Goal: Transaction & Acquisition: Purchase product/service

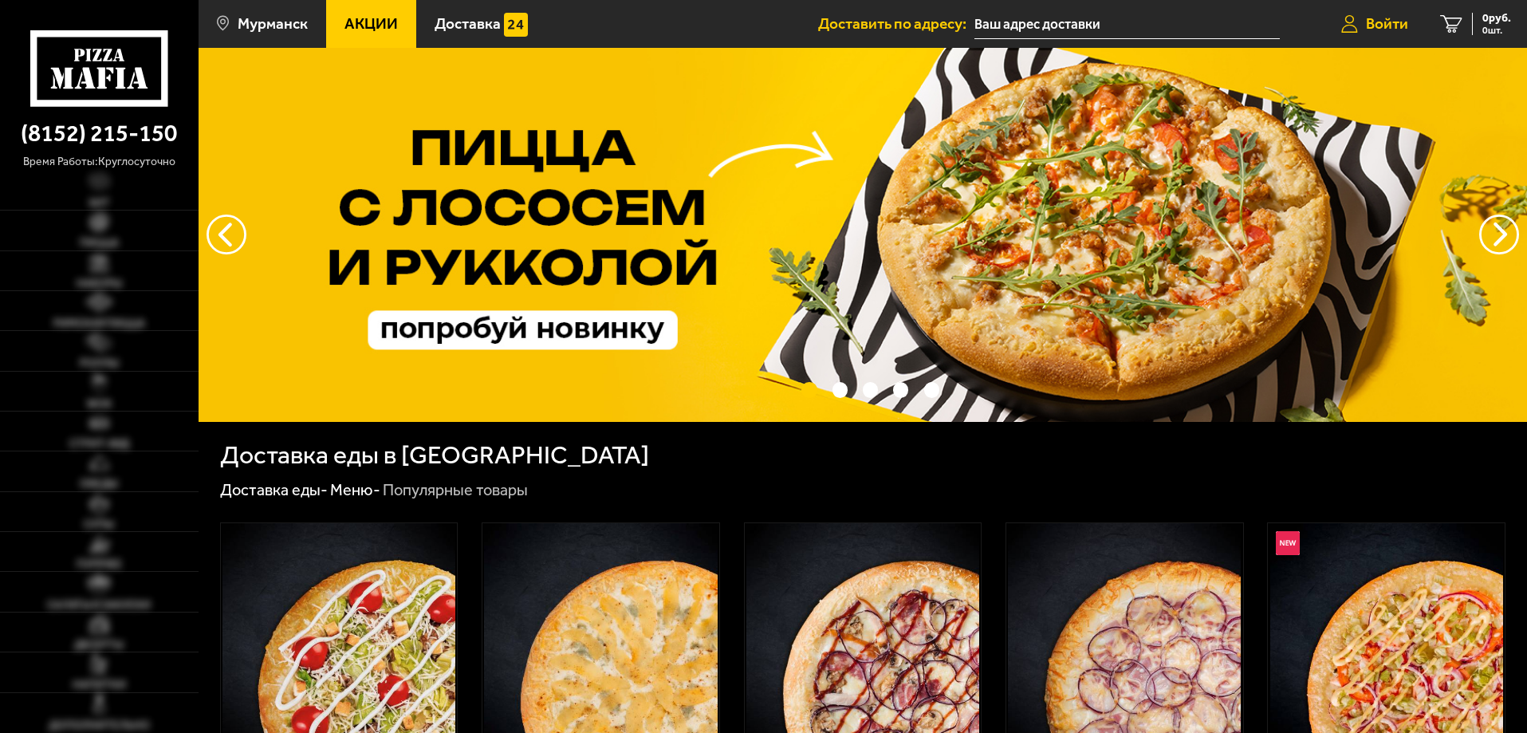
click at [1371, 18] on span "Войти" at bounding box center [1387, 23] width 42 height 15
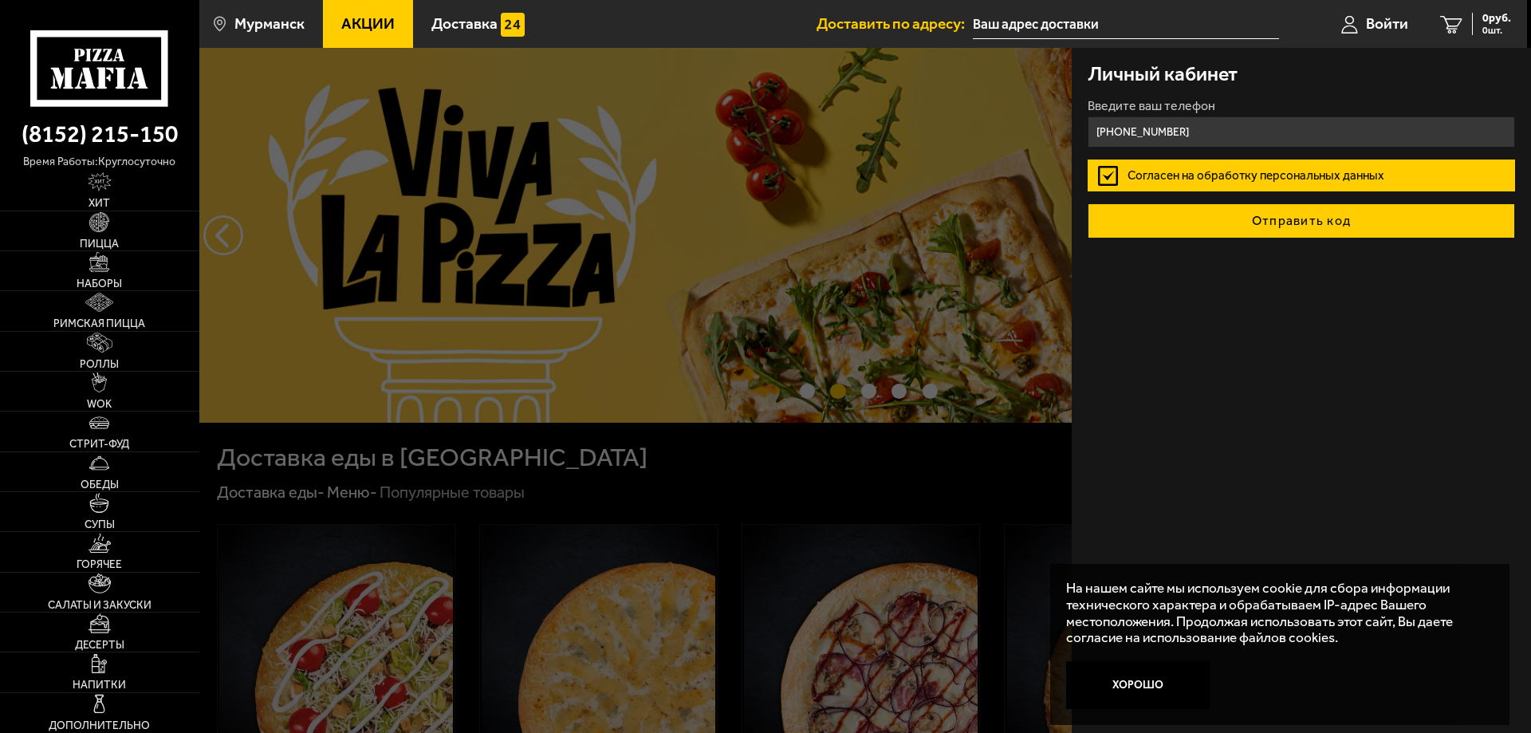
type input "[PHONE_NUMBER]"
click at [1247, 234] on button "Отправить код" at bounding box center [1301, 220] width 427 height 35
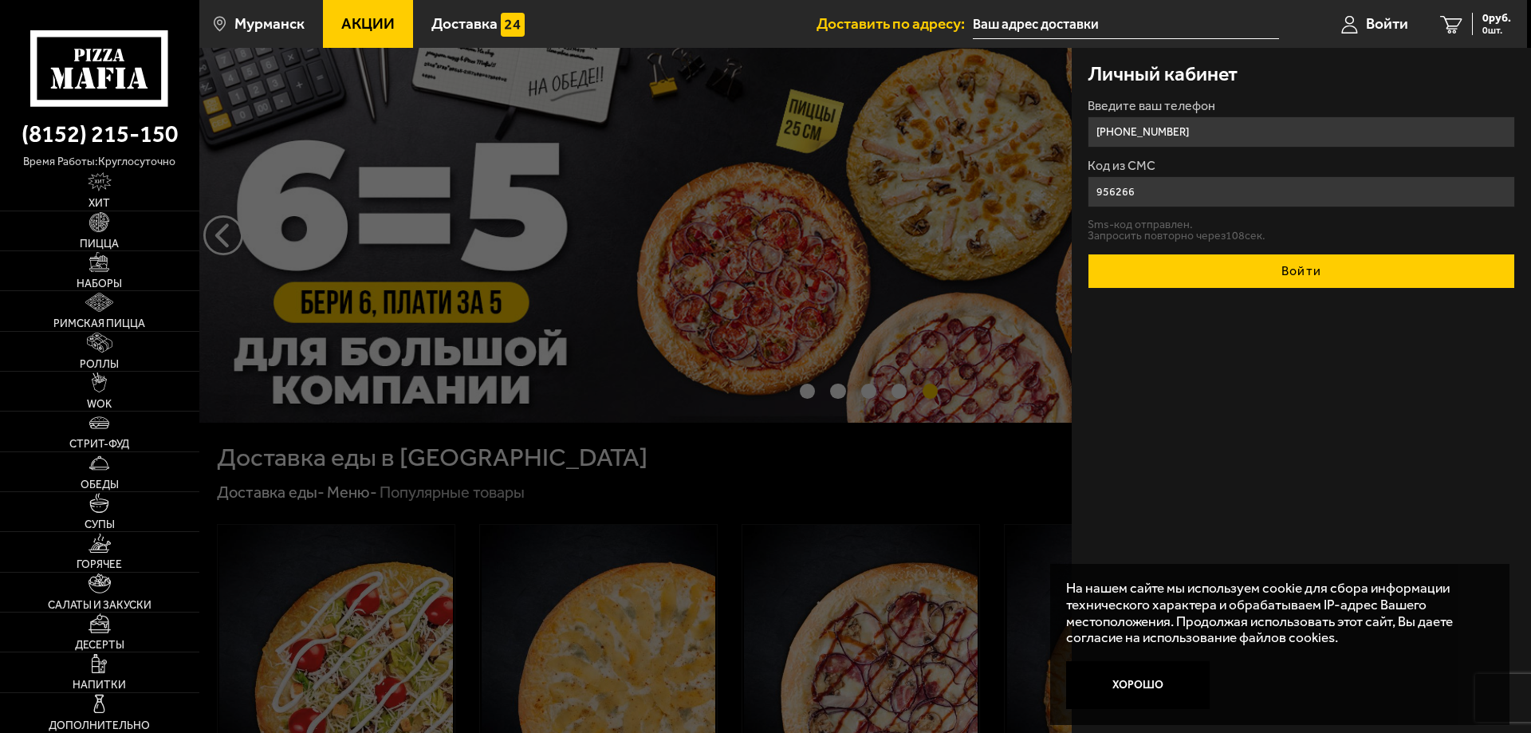
type input "956266"
click at [1132, 268] on button "Войти" at bounding box center [1301, 271] width 427 height 35
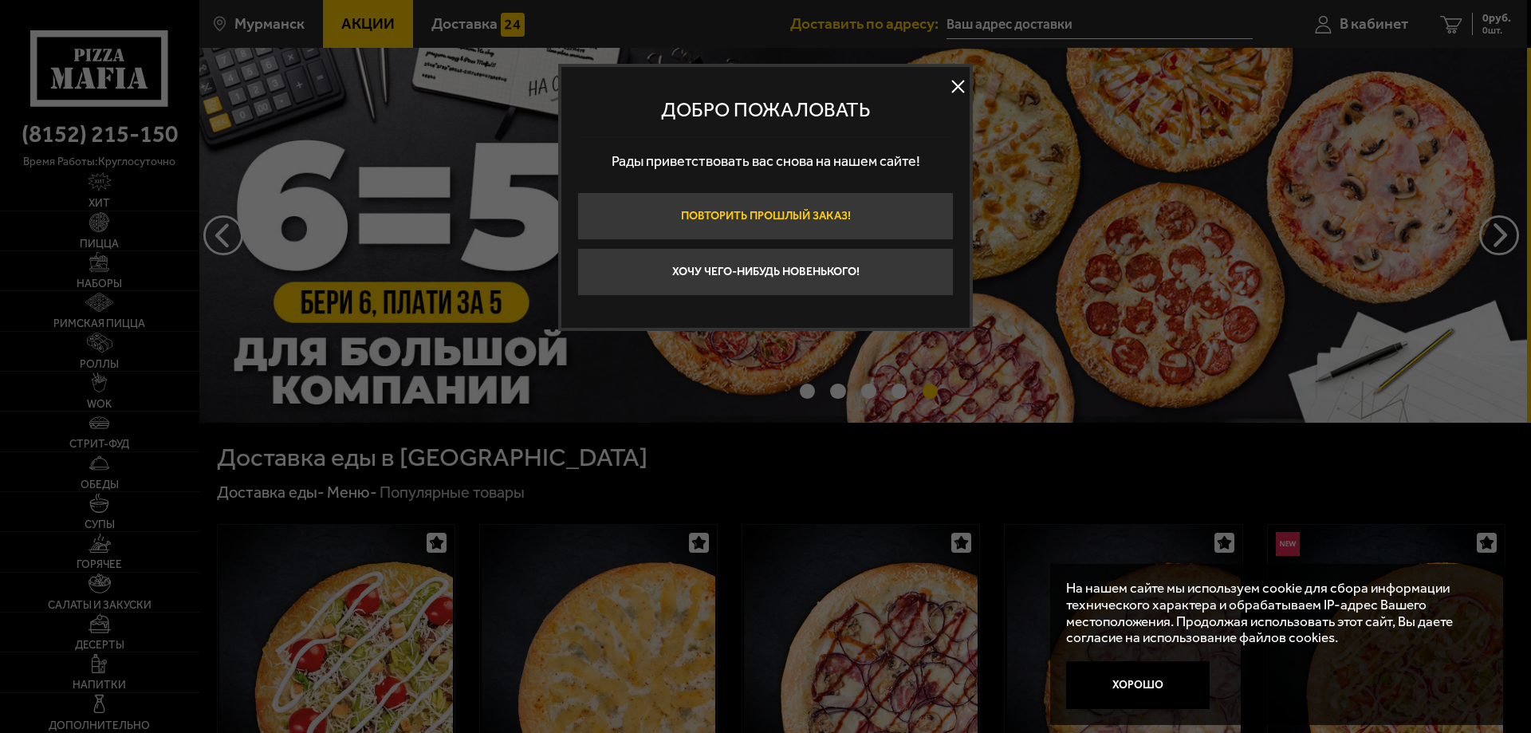
click at [775, 219] on button "Повторить прошлый заказ!" at bounding box center [765, 216] width 376 height 48
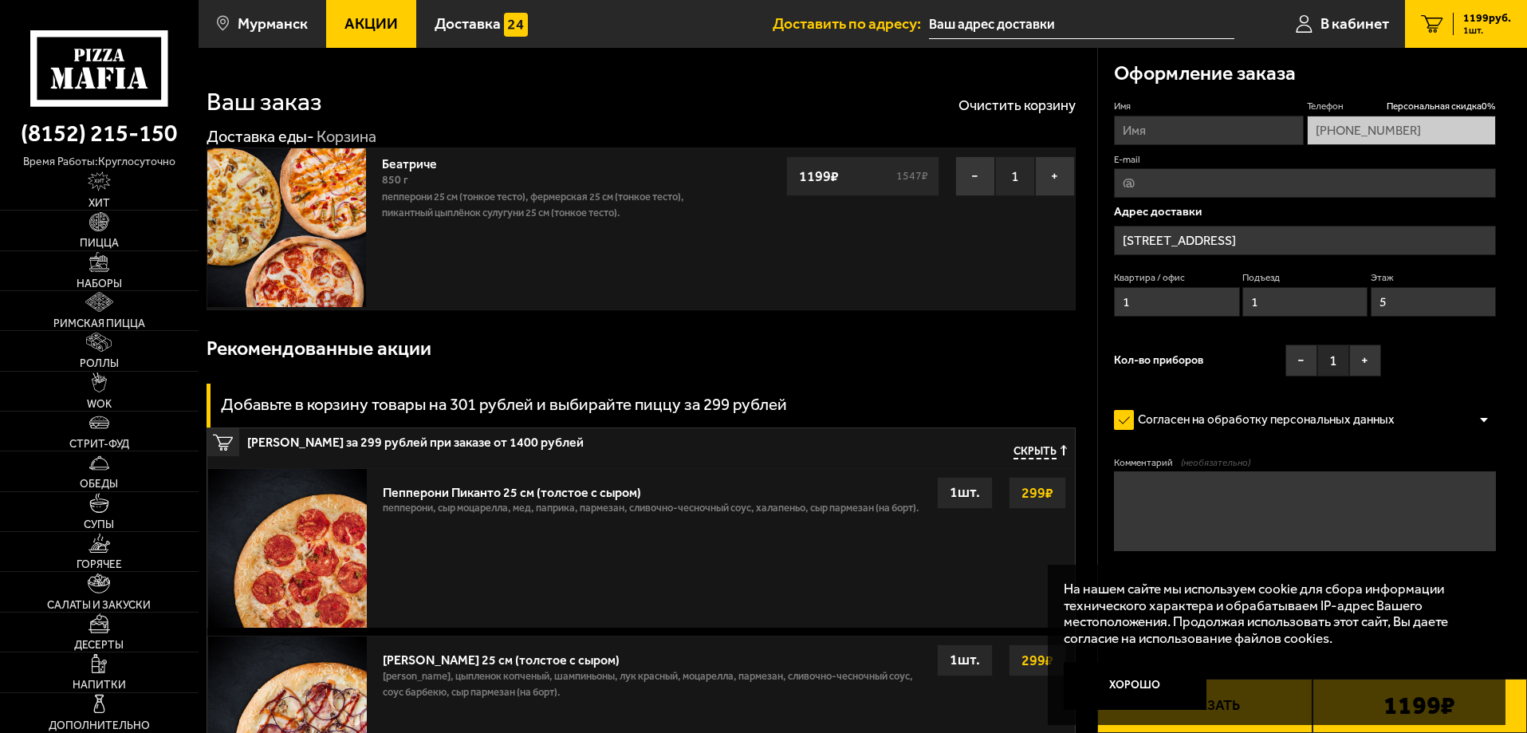
click at [1220, 502] on textarea "Комментарий (необязательно)" at bounding box center [1305, 511] width 382 height 80
drag, startPoint x: 1158, startPoint y: 689, endPoint x: 1222, endPoint y: 676, distance: 65.2
click at [1159, 687] on button "Хорошо" at bounding box center [1136, 686] width 144 height 48
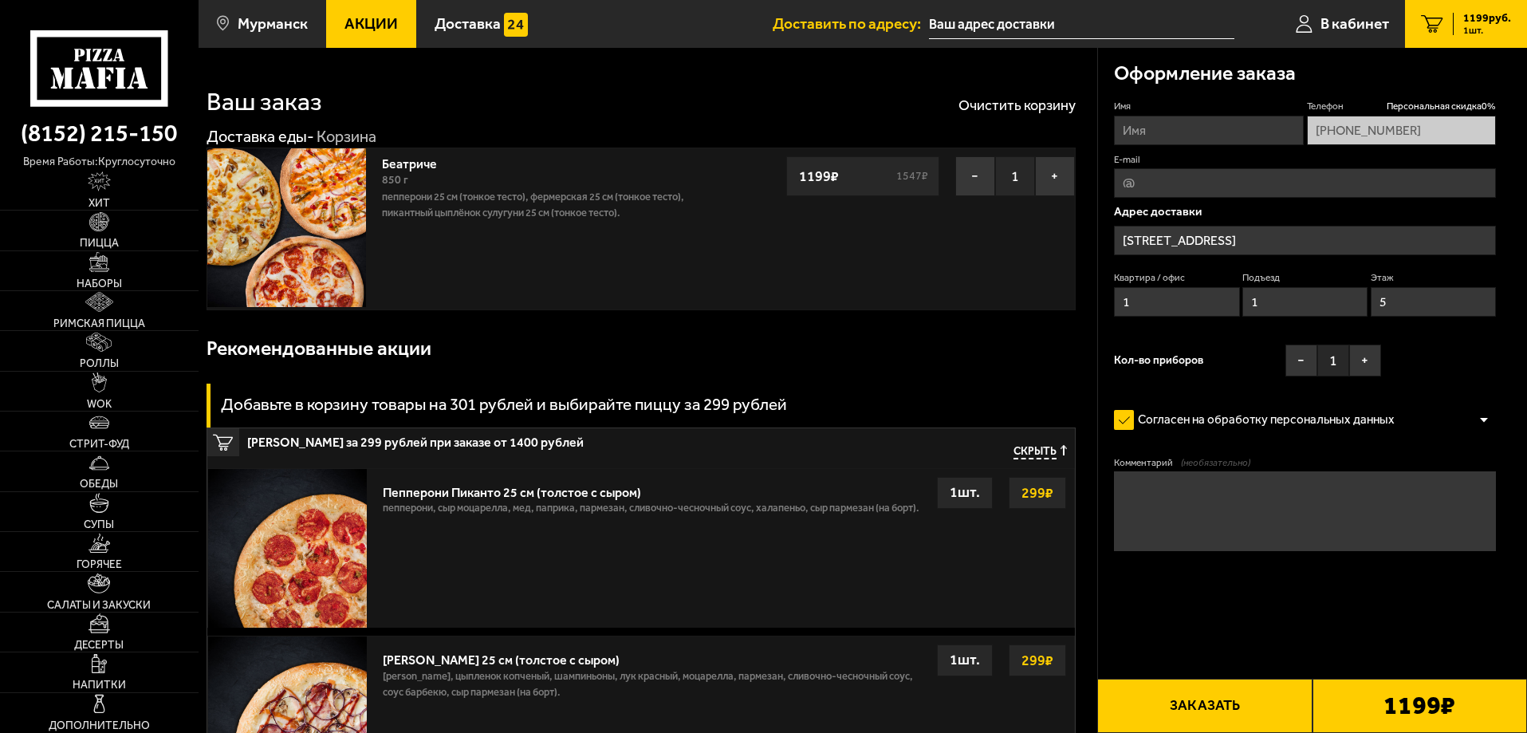
click at [1207, 517] on textarea "Комментарий (необязательно)" at bounding box center [1305, 511] width 382 height 80
type textarea "R"
type textarea "КОМПЬЮТЕРНЫЙ КЛУБ COLIZEUM"
click at [1213, 703] on button "Заказать" at bounding box center [1204, 706] width 215 height 54
click at [1154, 129] on input "Имя" at bounding box center [1208, 131] width 189 height 30
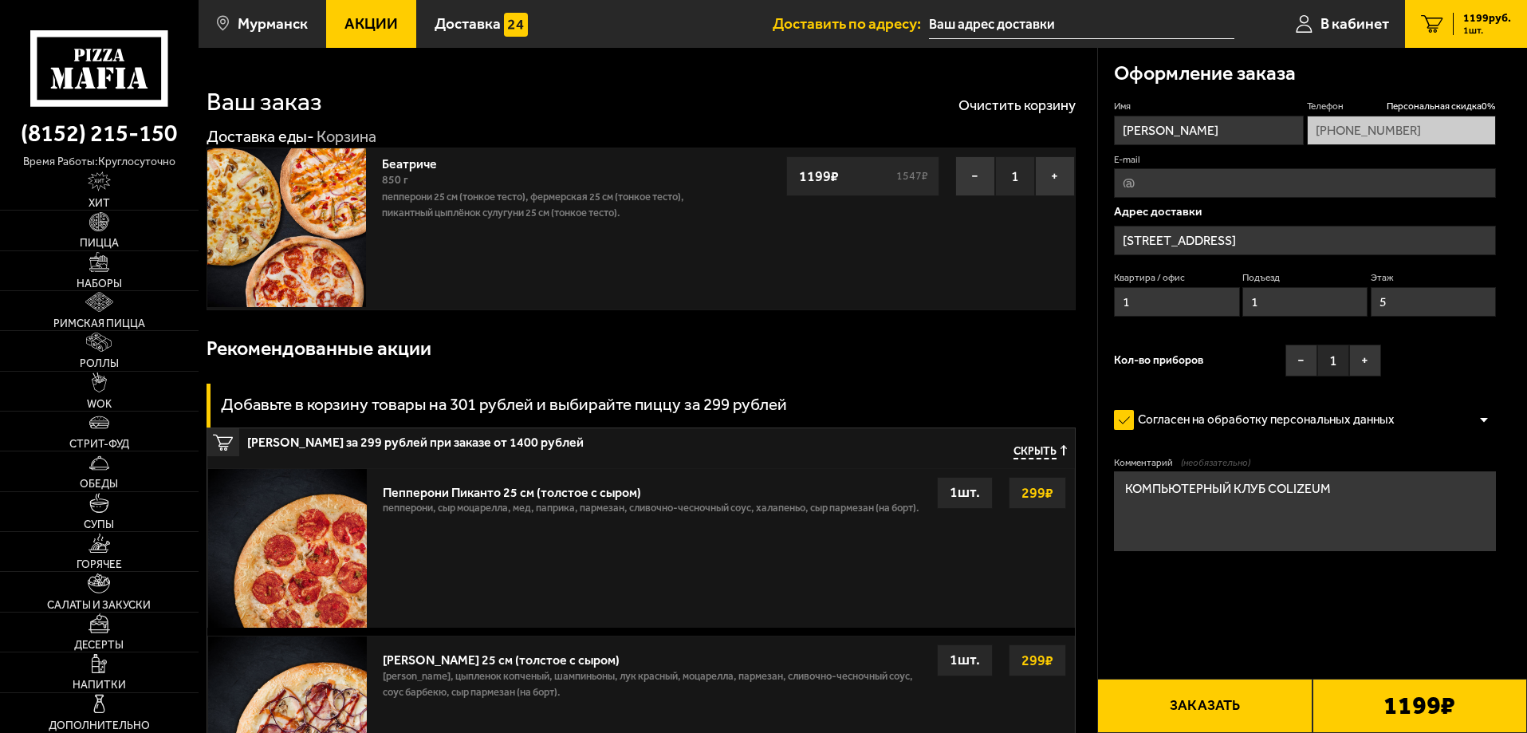
type input "[PERSON_NAME]"
click at [1243, 707] on button "Заказать" at bounding box center [1204, 706] width 215 height 54
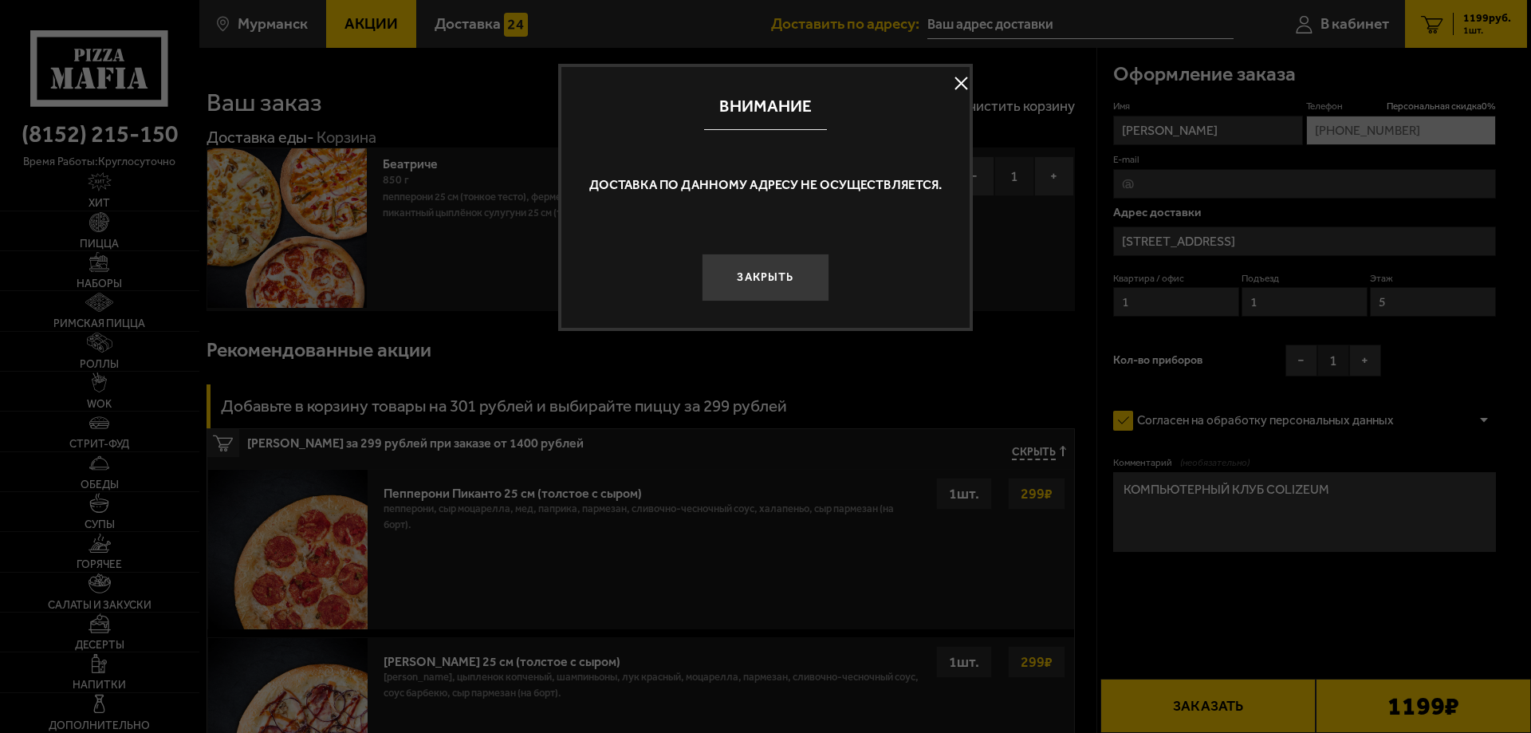
click at [959, 76] on button at bounding box center [961, 84] width 24 height 24
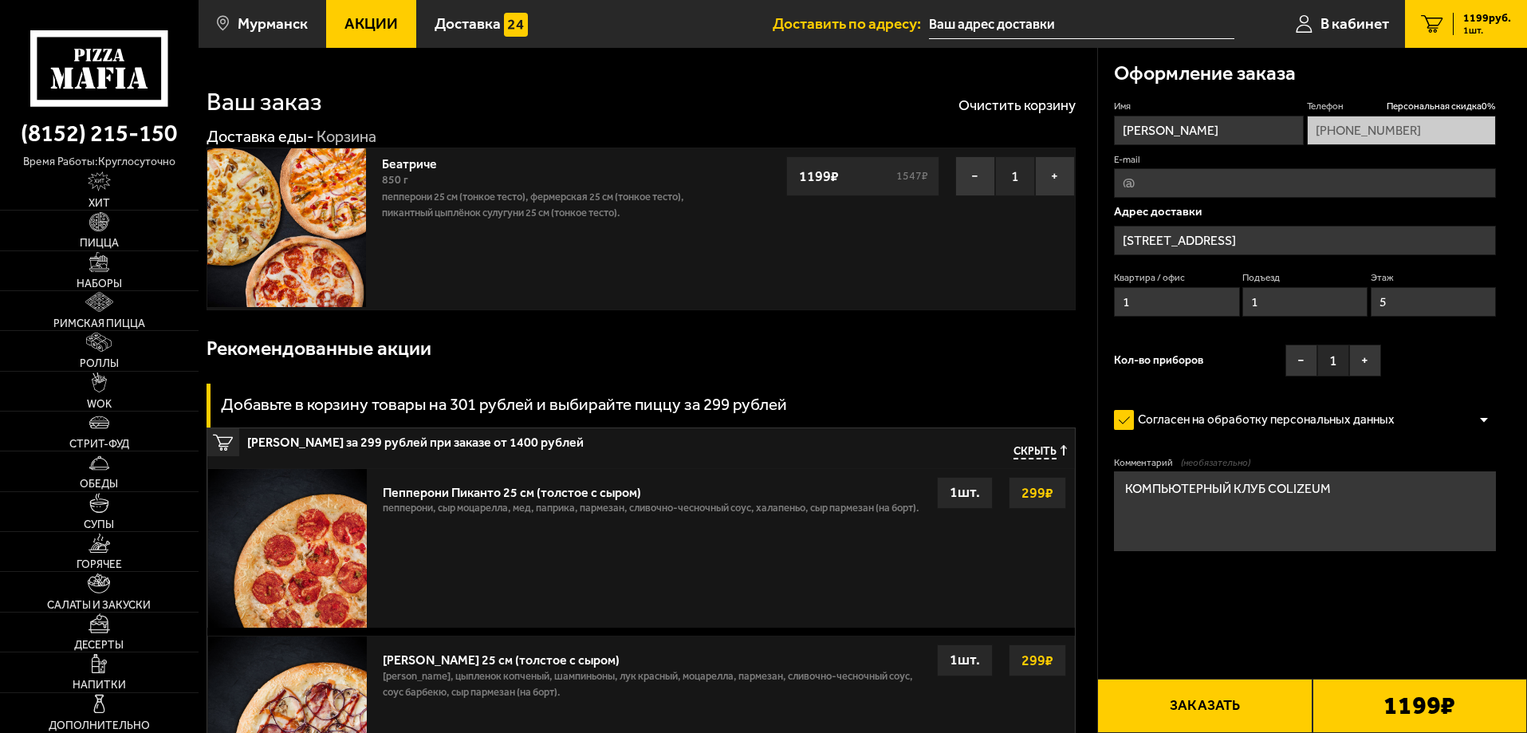
click at [1142, 242] on input "[STREET_ADDRESS]" at bounding box center [1305, 241] width 382 height 30
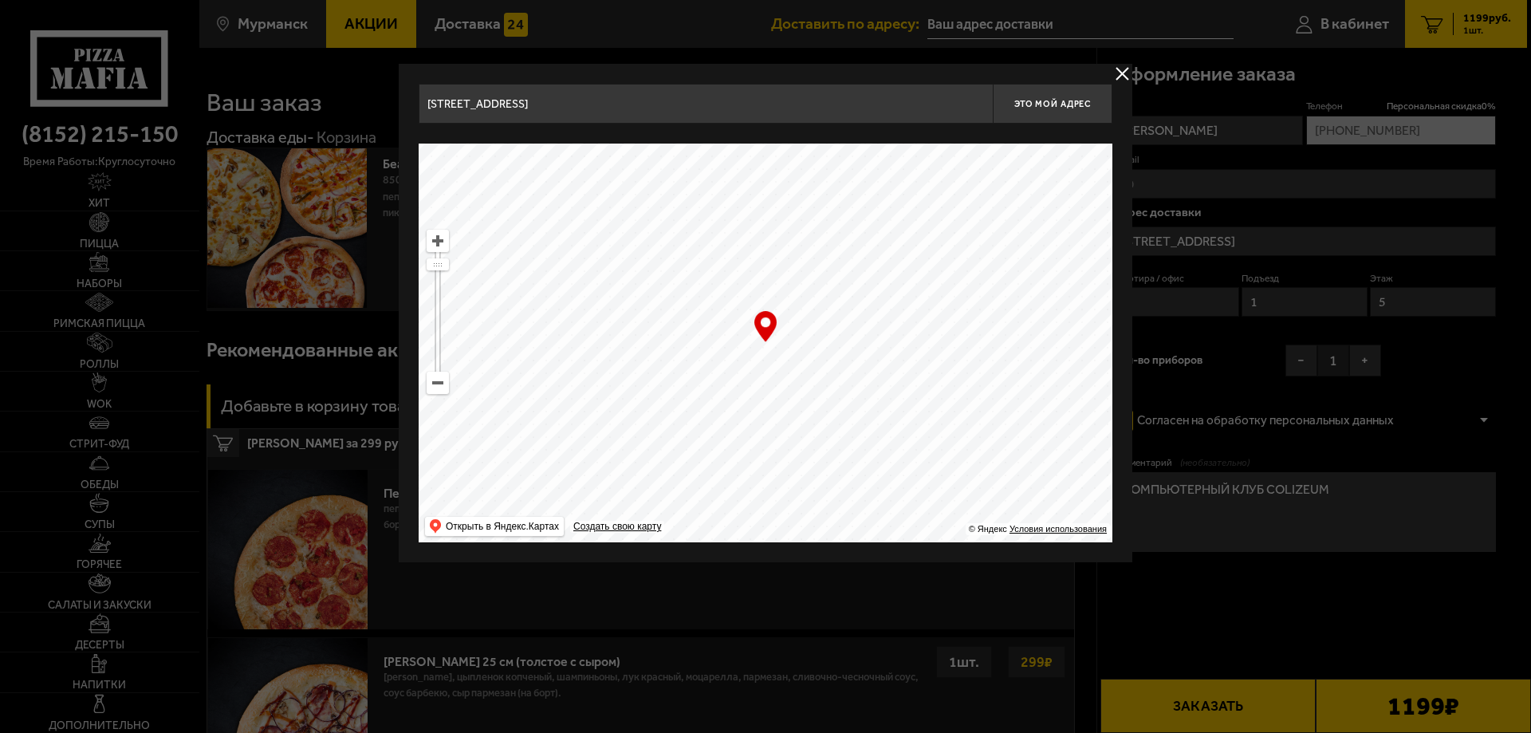
click at [449, 106] on input "[STREET_ADDRESS]" at bounding box center [706, 104] width 574 height 40
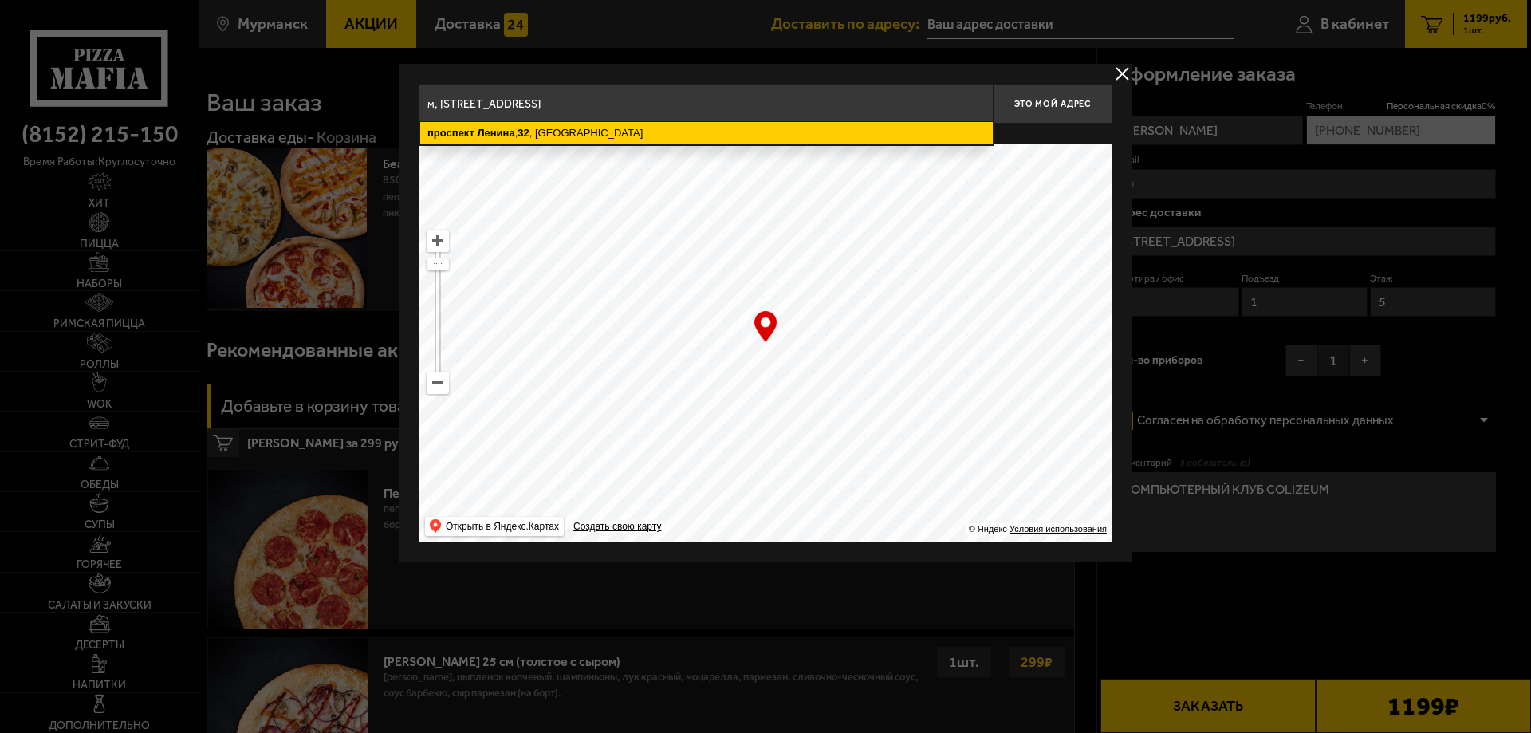
click at [528, 128] on ymaps "32" at bounding box center [523, 133] width 11 height 12
type input "[STREET_ADDRESS]"
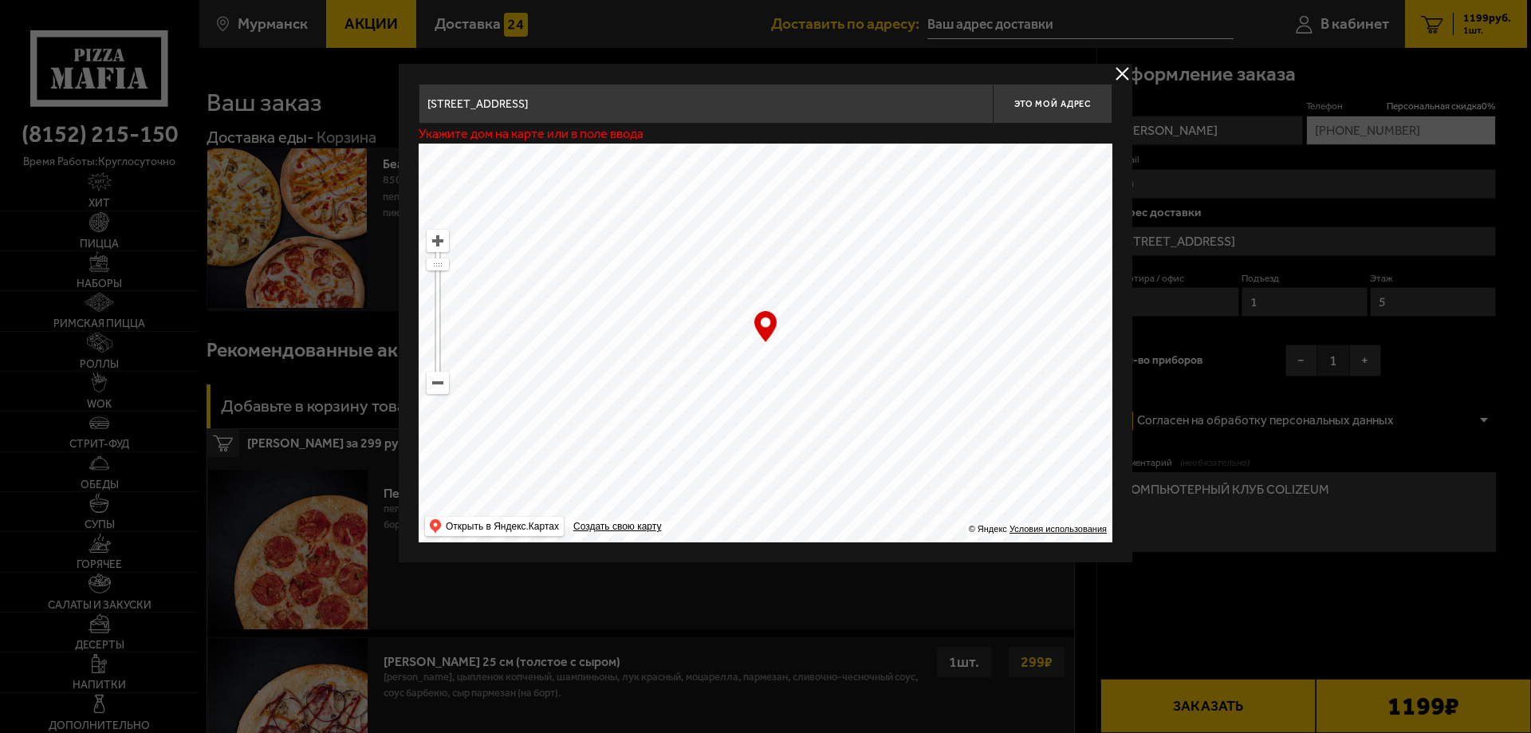
type input "[STREET_ADDRESS]"
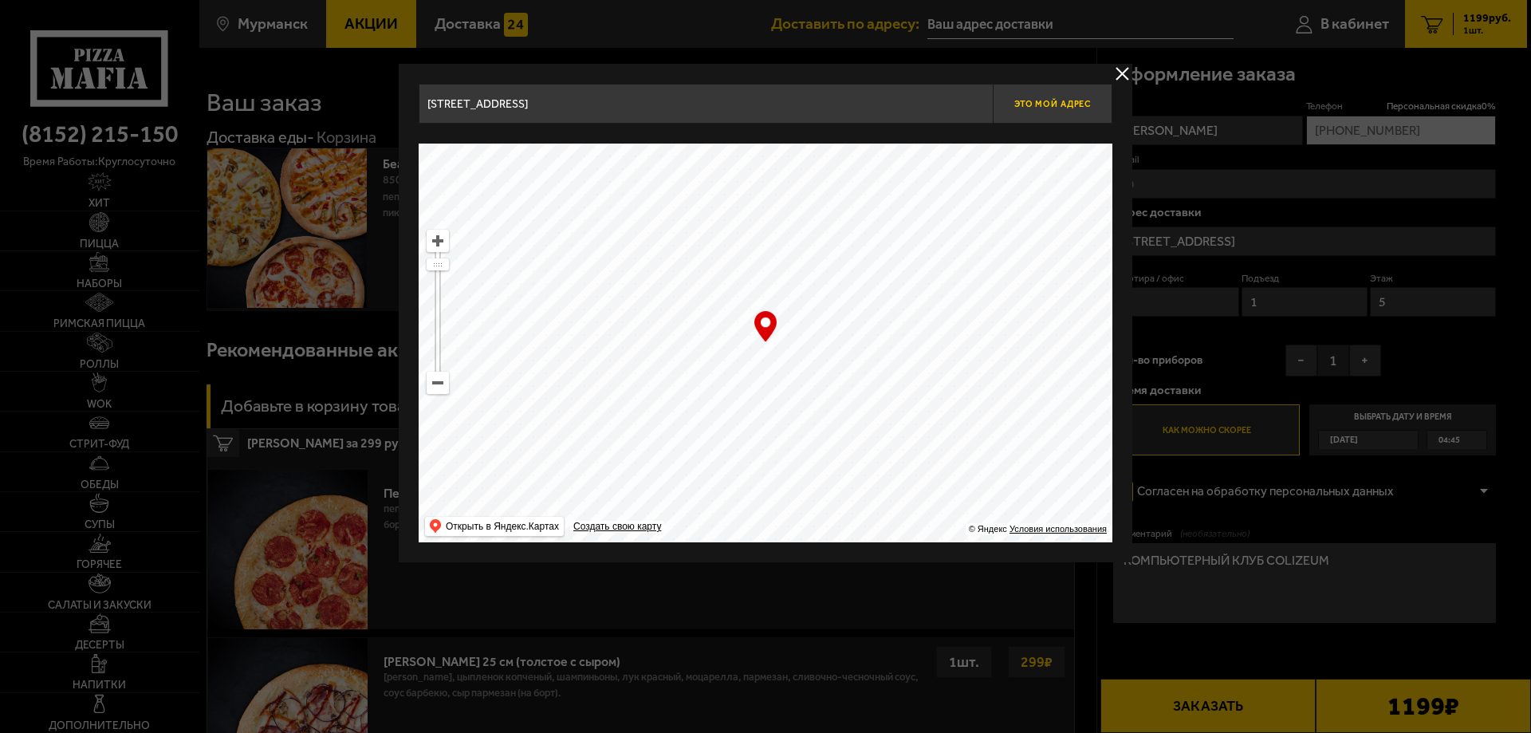
click at [1057, 103] on span "Это мой адрес" at bounding box center [1052, 104] width 77 height 10
type input "[STREET_ADDRESS]"
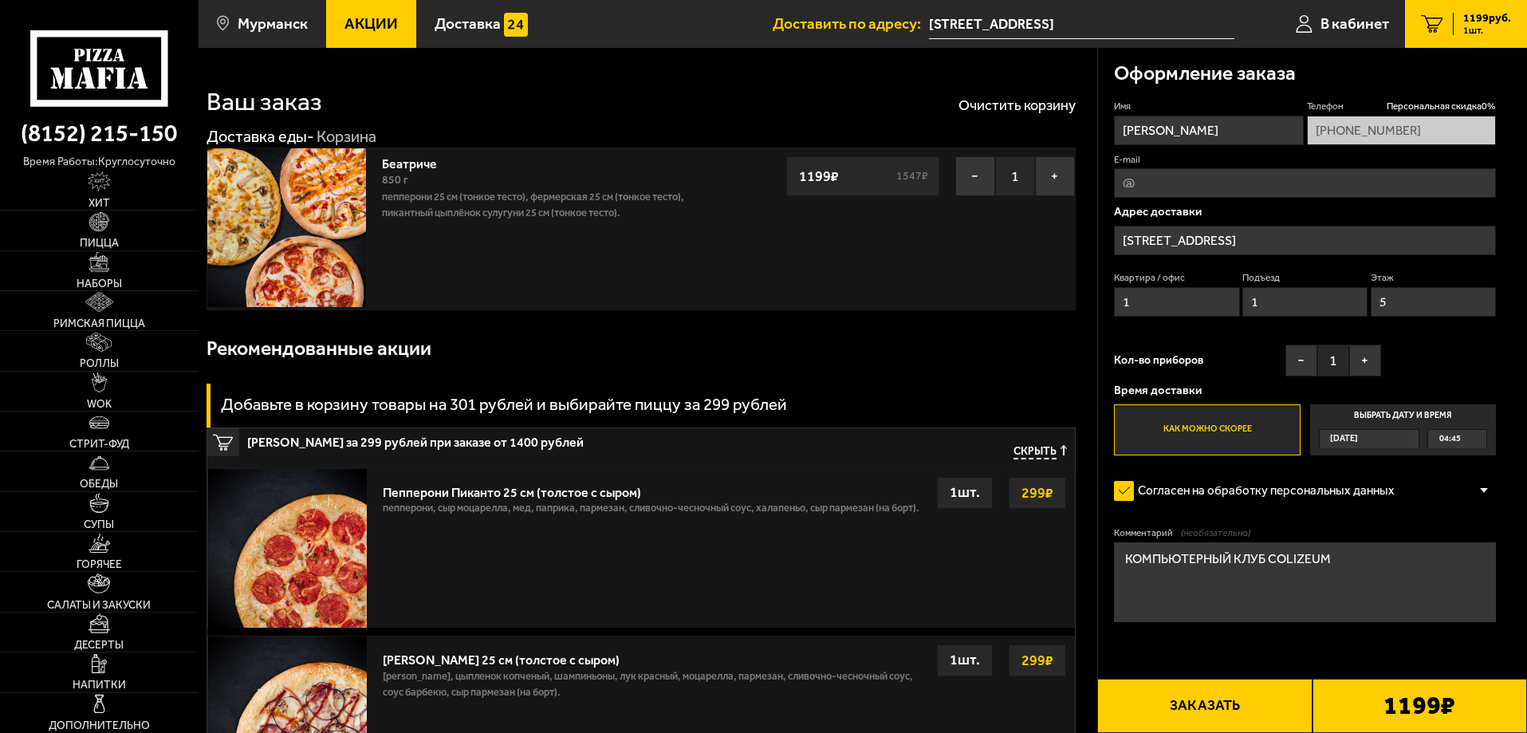
click at [1188, 695] on button "Заказать" at bounding box center [1204, 706] width 215 height 54
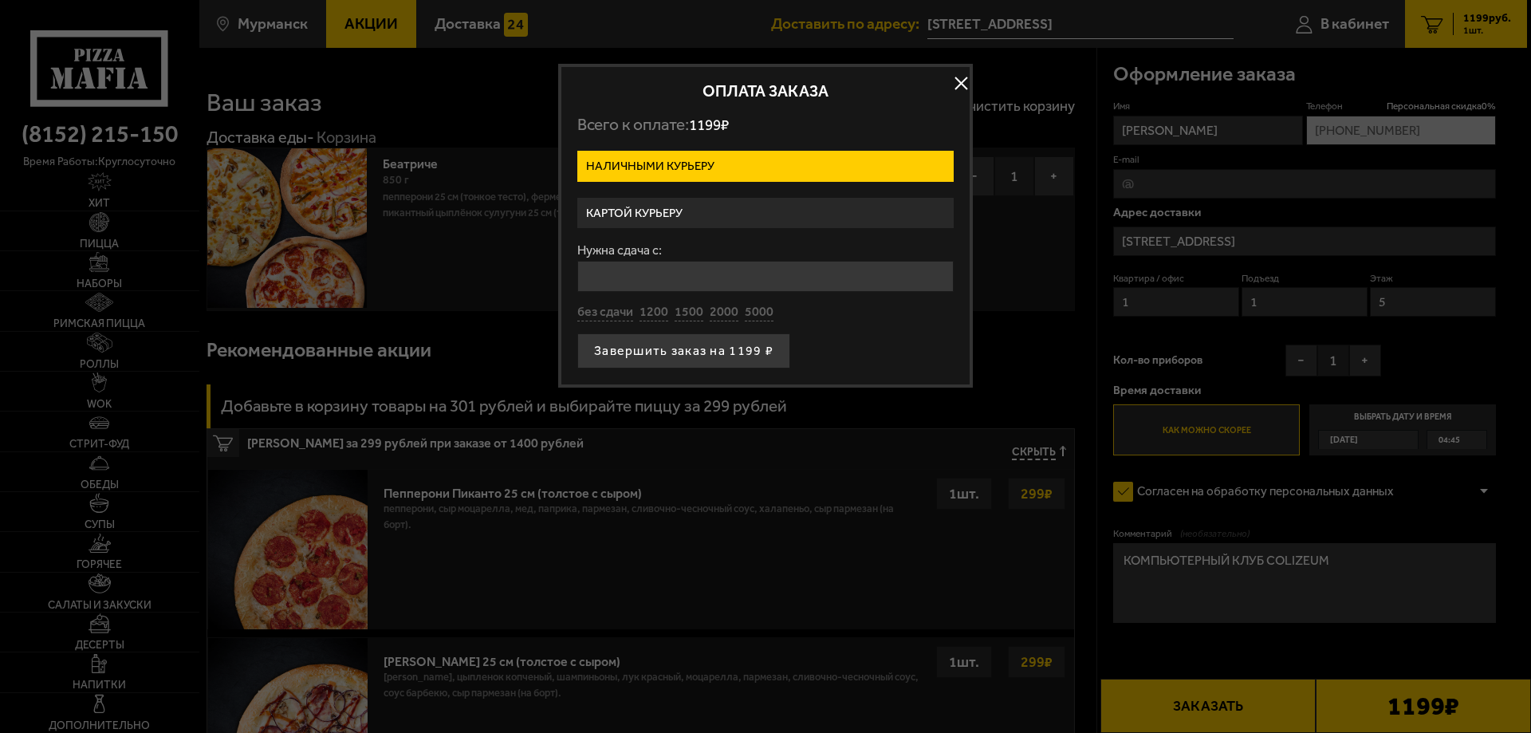
click at [683, 213] on label "Картой курьеру" at bounding box center [765, 213] width 376 height 31
click at [0, 0] on input "Картой курьеру" at bounding box center [0, 0] width 0 height 0
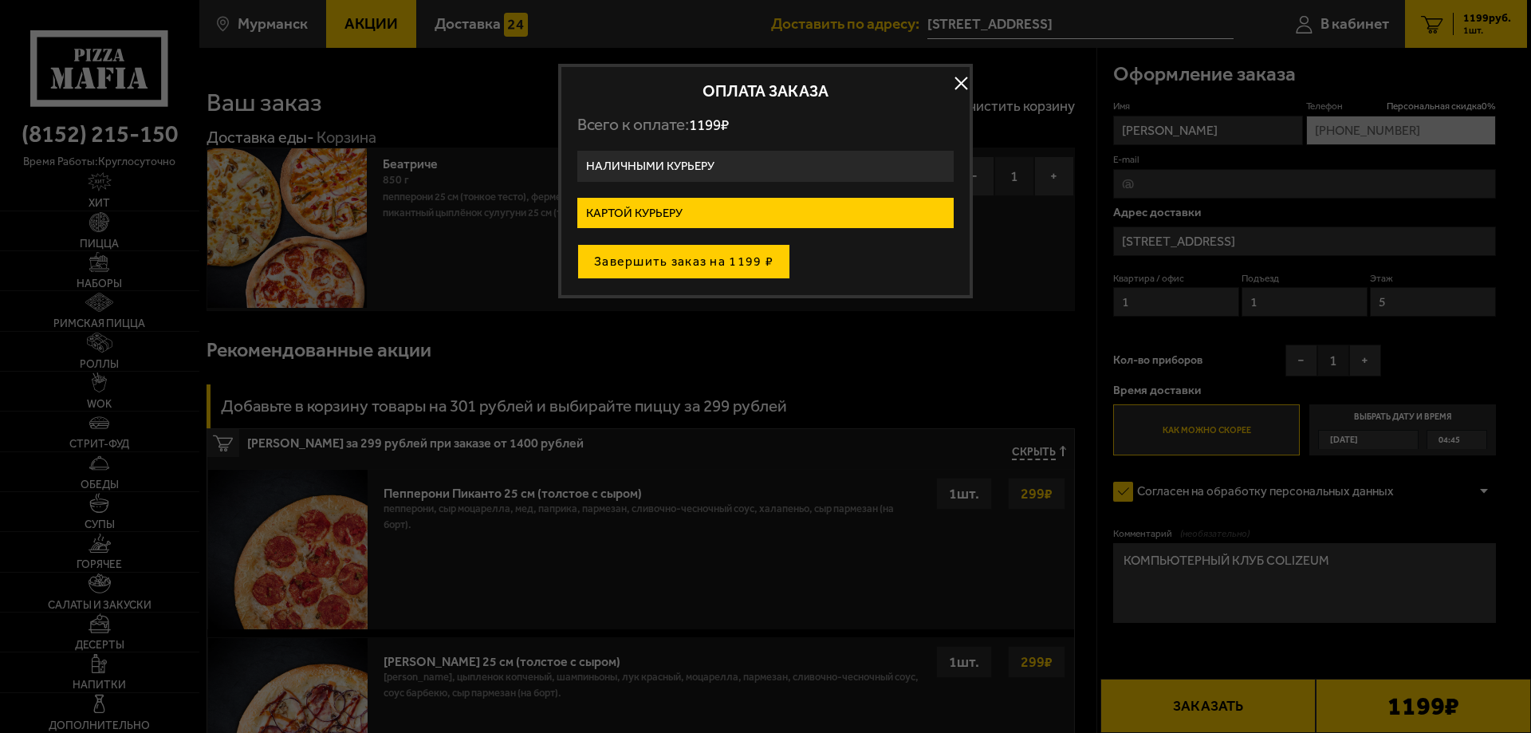
click at [674, 262] on button "Завершить заказ на 1199 ₽" at bounding box center [683, 261] width 213 height 35
